Goal: Use online tool/utility: Utilize a website feature to perform a specific function

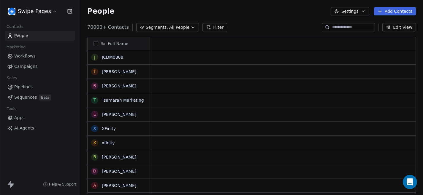
scroll to position [0, 0]
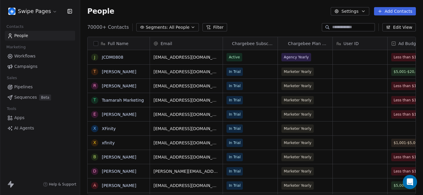
click at [26, 58] on span "Workflows" at bounding box center [24, 56] width 21 height 6
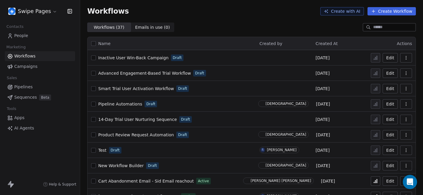
click at [157, 9] on div "Workflows Create with AI Create Workflow" at bounding box center [251, 11] width 329 height 8
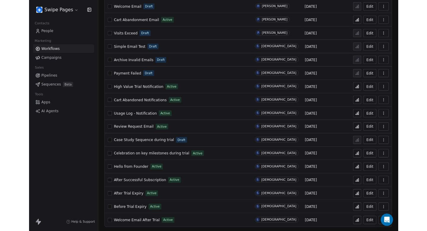
scroll to position [395, 0]
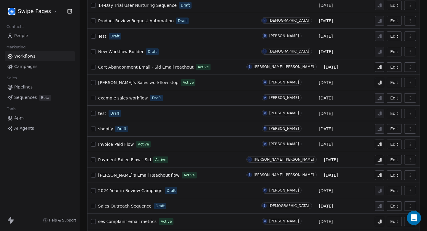
scroll to position [122, 0]
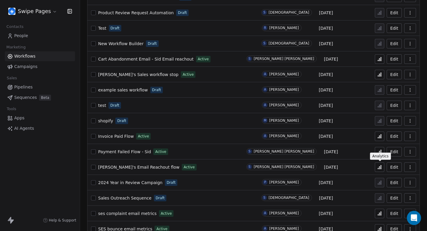
click at [380, 166] on icon at bounding box center [380, 167] width 5 height 5
